Goal: Task Accomplishment & Management: Manage account settings

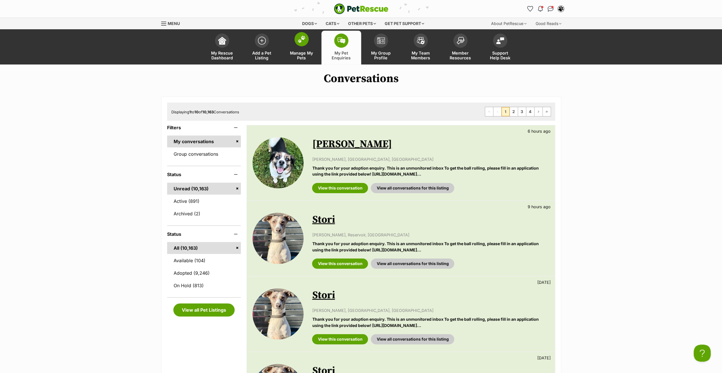
click at [313, 51] on span "Manage My Pets" at bounding box center [302, 56] width 26 height 10
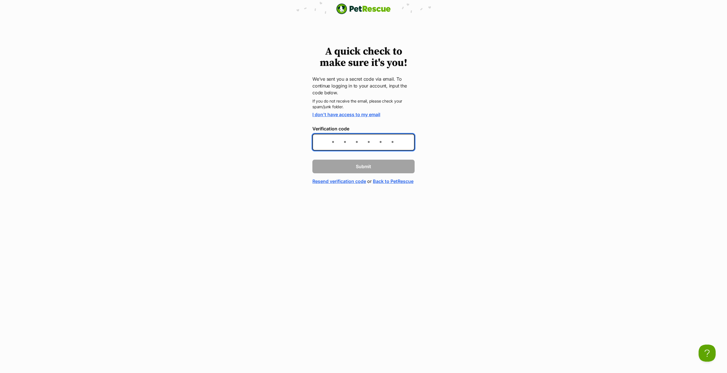
click at [337, 141] on input "Verification code" at bounding box center [363, 142] width 102 height 17
type input "e226ec"
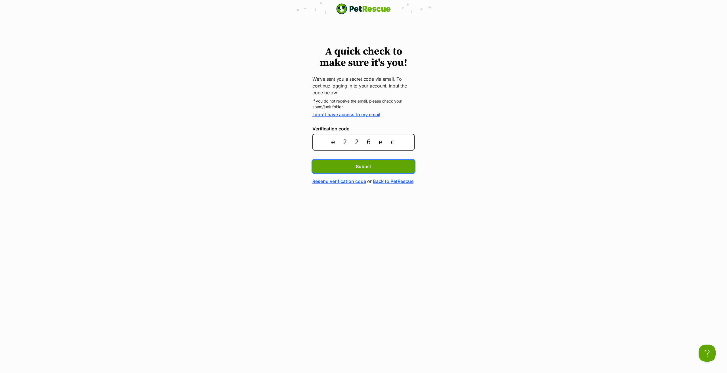
click at [312, 159] on button "Submit" at bounding box center [363, 166] width 102 height 14
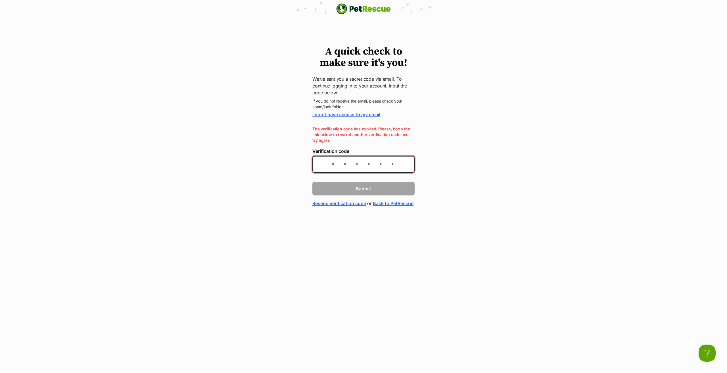
click at [327, 204] on link "Resend verification code" at bounding box center [339, 203] width 54 height 7
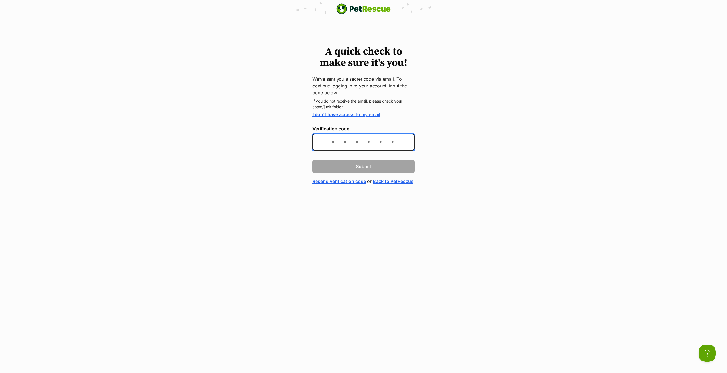
click at [331, 143] on input "Verification code" at bounding box center [363, 142] width 102 height 17
